Goal: Task Accomplishment & Management: Use online tool/utility

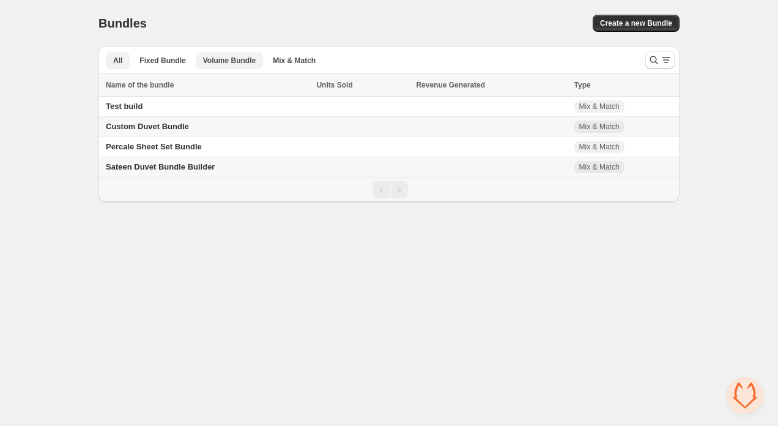
click at [242, 60] on span "Volume Bundle" at bounding box center [229, 61] width 53 height 10
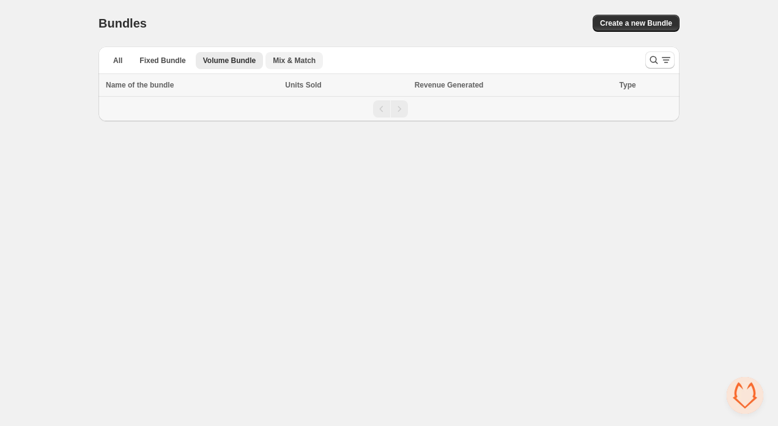
click at [298, 61] on span "Mix & Match" at bounding box center [294, 61] width 43 height 10
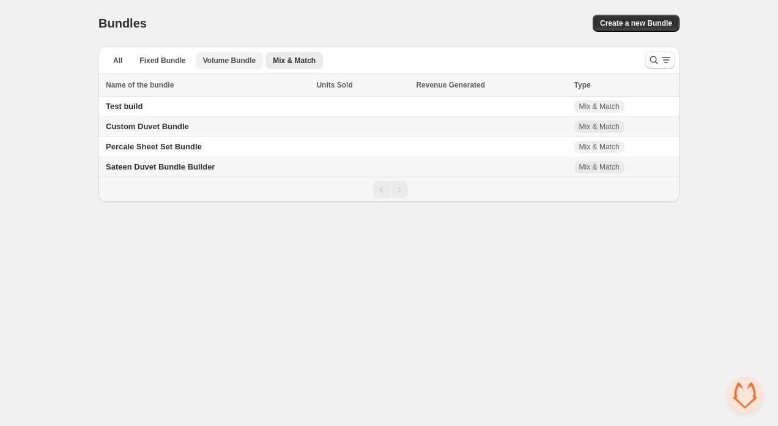
click at [240, 59] on span "Volume Bundle" at bounding box center [229, 61] width 53 height 10
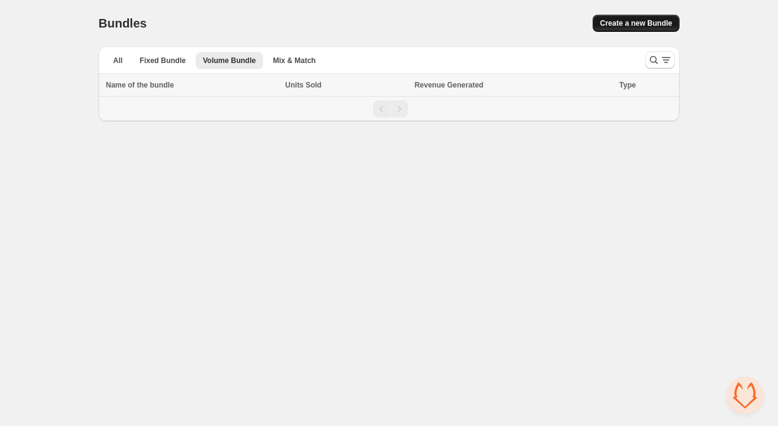
click at [600, 21] on span "Create a new Bundle" at bounding box center [636, 23] width 72 height 10
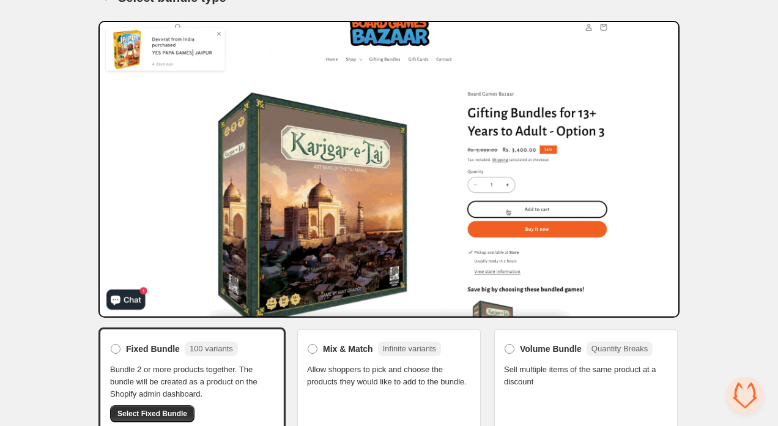
scroll to position [41, 0]
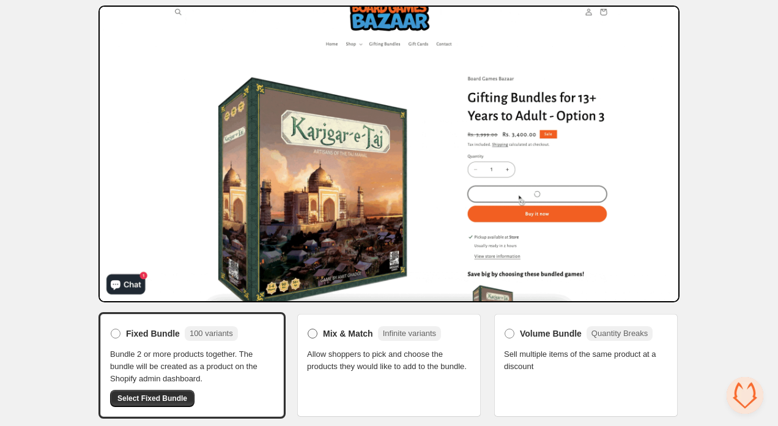
click at [389, 340] on label "Mix & Match Infinite variants" at bounding box center [374, 334] width 134 height 20
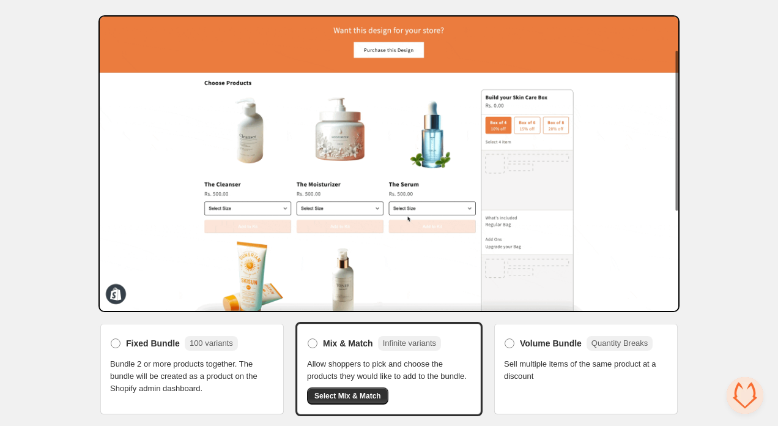
click at [545, 358] on span "Sell multiple items of the same product at a discount" at bounding box center [586, 370] width 164 height 24
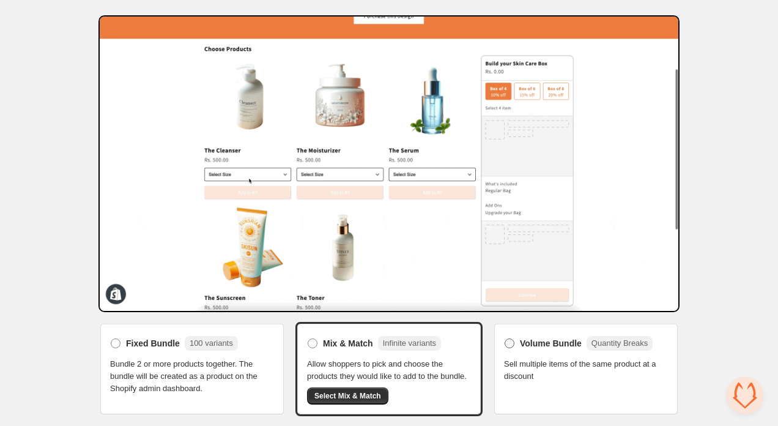
click at [515, 335] on label "Volume Bundle Quantity Breaks" at bounding box center [578, 344] width 149 height 20
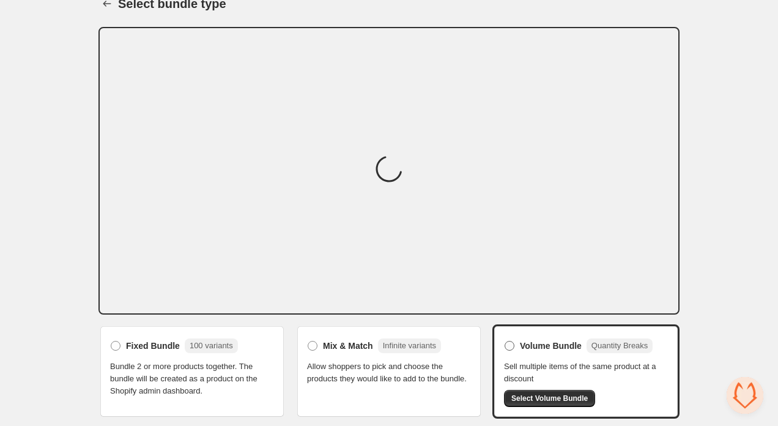
scroll to position [30, 0]
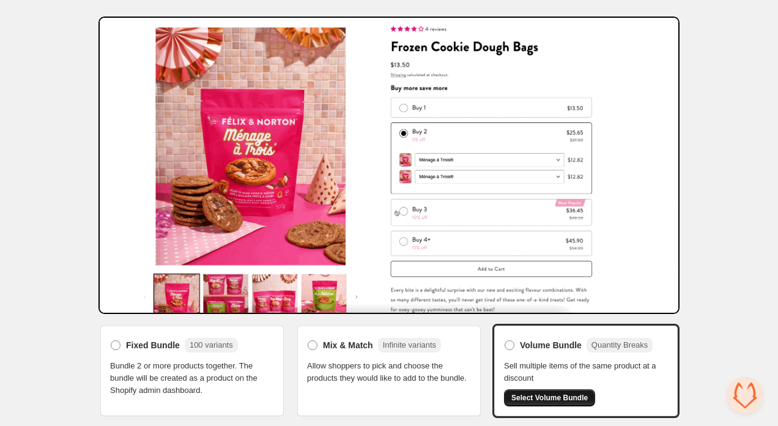
click at [524, 401] on span "Select Volume Bundle" at bounding box center [550, 398] width 76 height 10
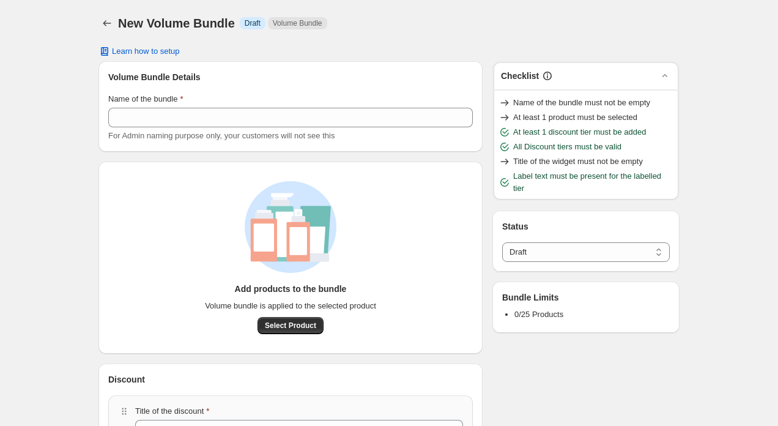
select select "*****"
click at [280, 324] on span "Select Product" at bounding box center [290, 326] width 51 height 10
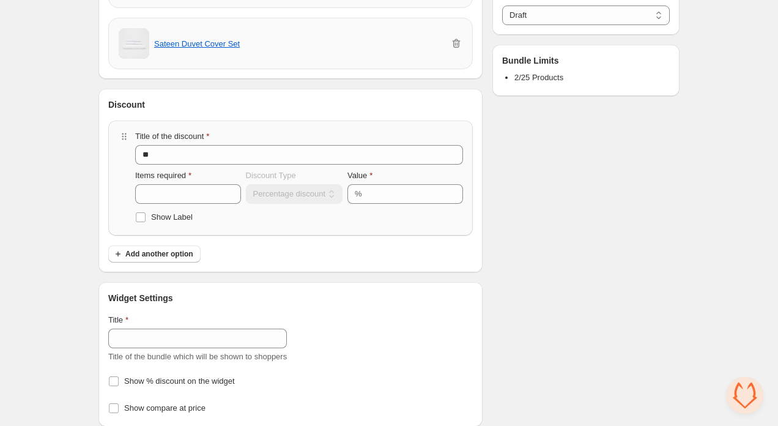
scroll to position [244, 0]
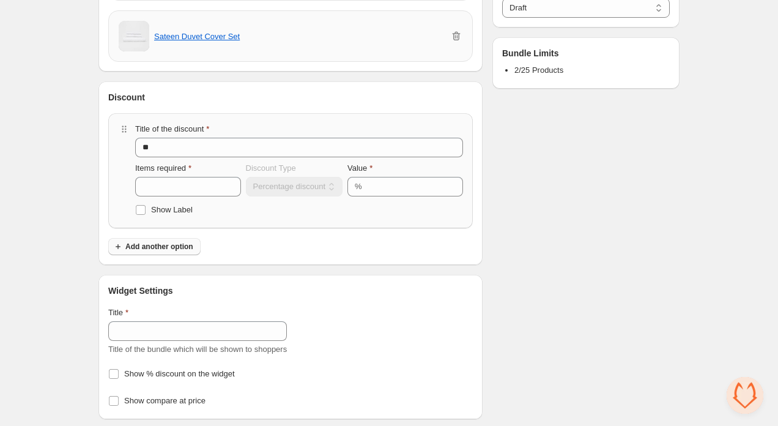
click at [193, 247] on span "Add another option" at bounding box center [159, 247] width 68 height 10
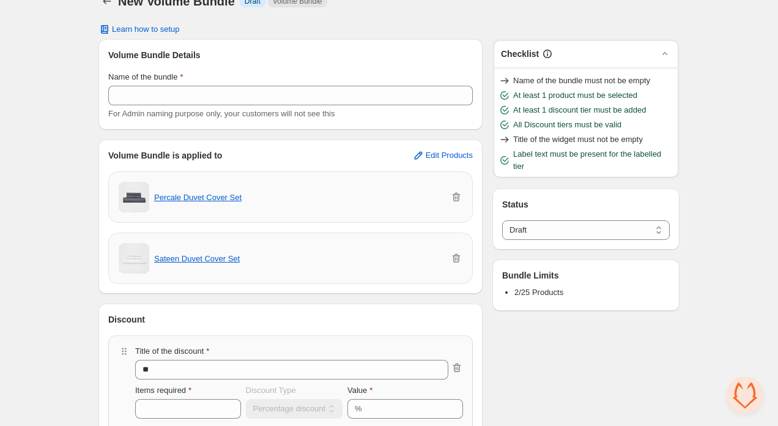
scroll to position [0, 0]
